Goal: Feedback & Contribution: Submit feedback/report problem

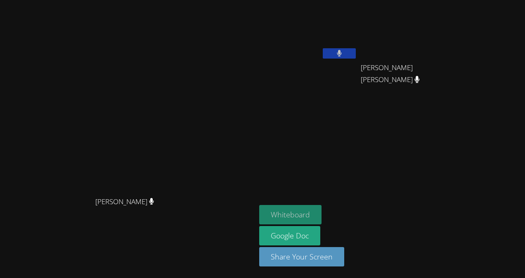
click at [322, 216] on button "Whiteboard" at bounding box center [290, 214] width 62 height 19
click at [356, 55] on button at bounding box center [339, 53] width 33 height 10
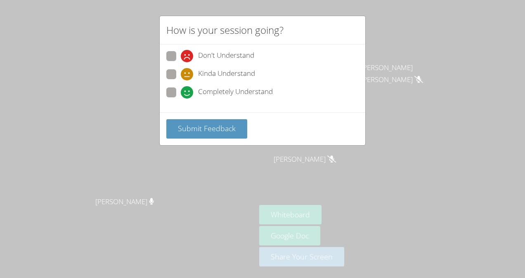
click at [181, 99] on span at bounding box center [181, 99] width 0 height 0
click at [181, 95] on input "Completely Understand" at bounding box center [184, 91] width 7 height 7
radio input "true"
drag, startPoint x: 208, startPoint y: 123, endPoint x: 185, endPoint y: 133, distance: 25.7
drag, startPoint x: 185, startPoint y: 133, endPoint x: 139, endPoint y: 135, distance: 45.8
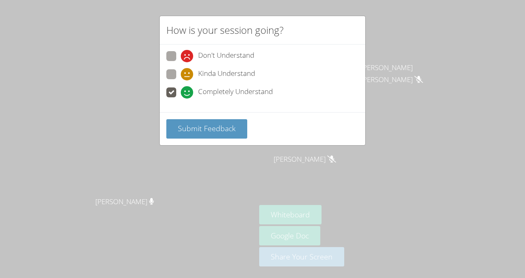
click at [139, 135] on div "How is your session going? Don't Understand Kinda Understand Completely Underst…" at bounding box center [262, 139] width 525 height 278
click at [218, 138] on div "Submit Feedback" at bounding box center [263, 128] width 206 height 33
click at [228, 128] on span "Submit Feedback" at bounding box center [207, 128] width 58 height 10
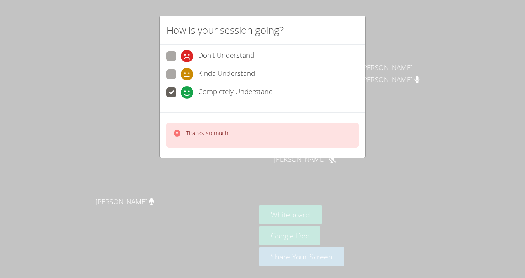
click at [407, 59] on div "How is your session going? Don't Understand Kinda Understand Completely Underst…" at bounding box center [262, 139] width 525 height 278
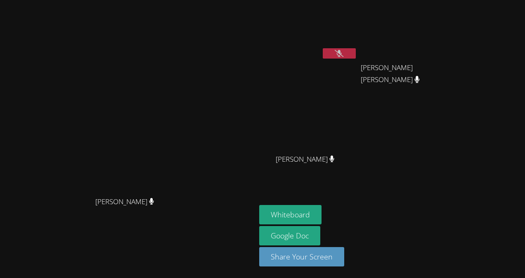
drag, startPoint x: 402, startPoint y: 54, endPoint x: 329, endPoint y: 65, distance: 73.8
click at [329, 65] on div "[PERSON_NAME] [PERSON_NAME]" at bounding box center [308, 47] width 98 height 88
click at [343, 55] on icon at bounding box center [339, 53] width 9 height 7
click at [342, 54] on icon at bounding box center [339, 53] width 5 height 7
